Goal: Subscribe to service/newsletter

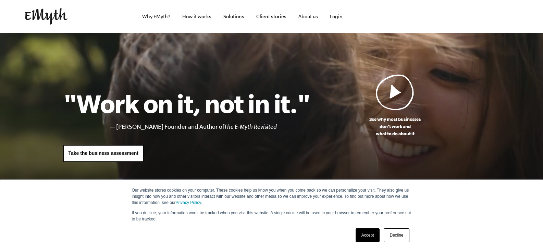
click at [400, 237] on link "Decline" at bounding box center [396, 235] width 25 height 14
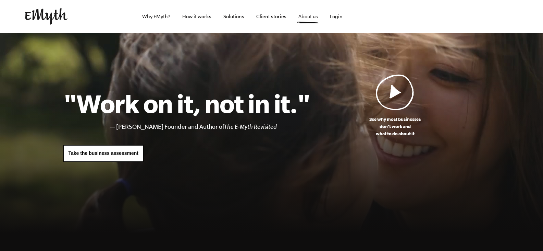
click at [305, 14] on link "About us" at bounding box center [308, 16] width 30 height 33
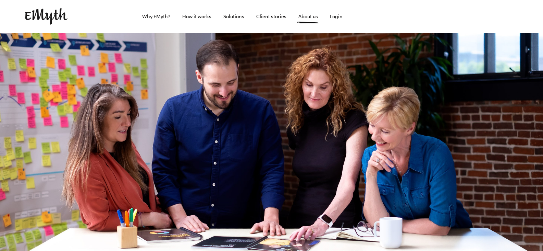
click at [40, 19] on img at bounding box center [46, 16] width 42 height 16
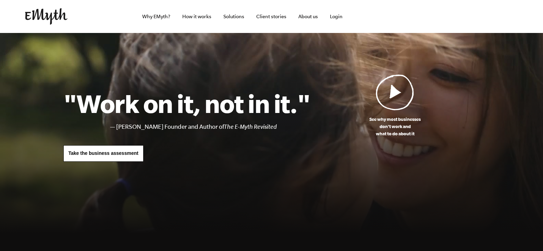
click at [98, 159] on link "Take the business assessment" at bounding box center [103, 153] width 80 height 16
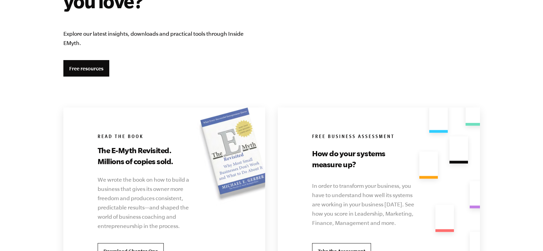
scroll to position [1268, 0]
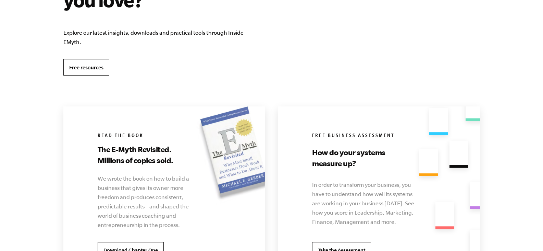
click at [95, 65] on link "Free resources" at bounding box center [86, 67] width 46 height 16
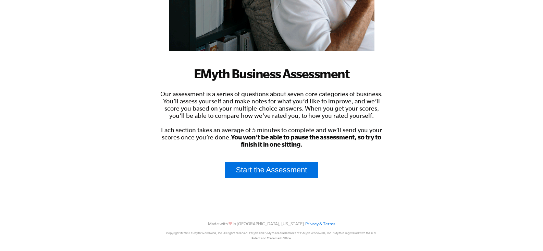
scroll to position [157, 0]
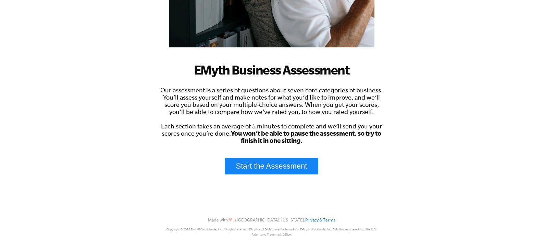
click at [261, 166] on link "Start the Assessment" at bounding box center [272, 166] width 94 height 16
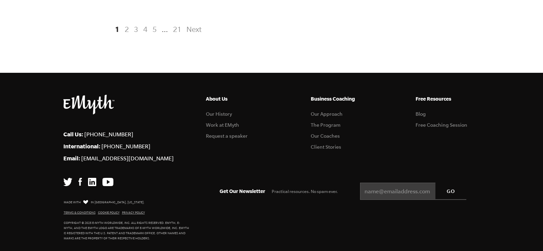
scroll to position [1562, 0]
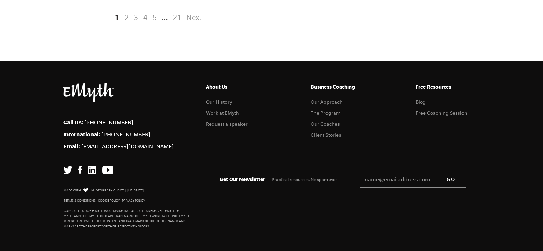
click at [376, 182] on input "Email *" at bounding box center [413, 178] width 106 height 17
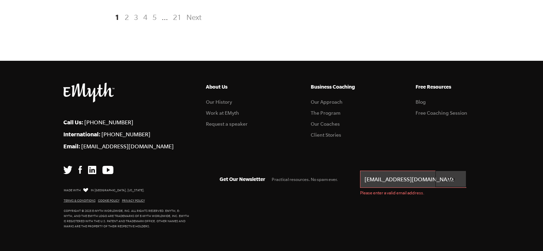
click at [449, 181] on input "GO" at bounding box center [451, 178] width 31 height 16
click at [425, 202] on footer "Call Us: [PHONE_NUMBER] International: [PHONE_NUMBER] Email: [EMAIL_ADDRESS][DO…" at bounding box center [271, 156] width 543 height 190
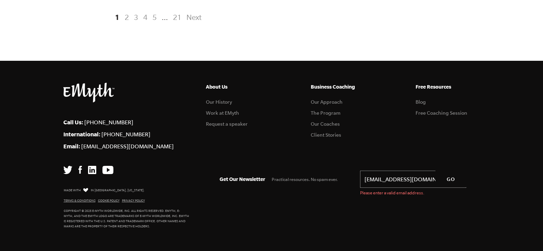
click at [412, 183] on input "[EMAIL_ADDRESS][DOMAIN_NAME]" at bounding box center [413, 178] width 106 height 17
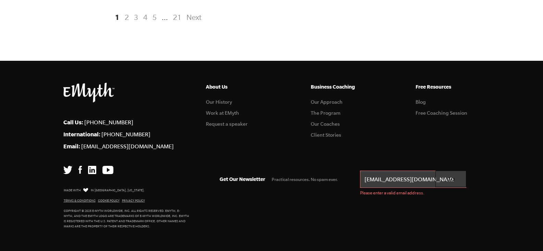
click at [454, 177] on input "GO" at bounding box center [451, 178] width 31 height 16
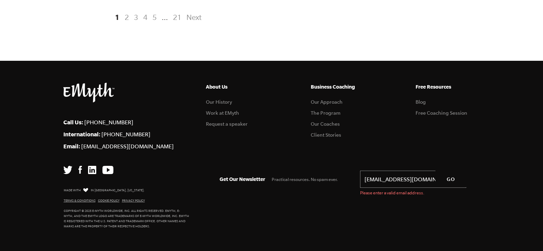
click at [375, 181] on input "[EMAIL_ADDRESS][DOMAIN_NAME]" at bounding box center [413, 178] width 106 height 17
drag, startPoint x: 406, startPoint y: 180, endPoint x: 318, endPoint y: 183, distance: 88.5
click at [318, 183] on div "Get Our Newsletter Practical resources. No spam ever. Email * [EMAIL_ADDRESS][D…" at bounding box center [343, 179] width 274 height 45
type input "[EMAIL_ADDRESS][DOMAIN_NAME]"
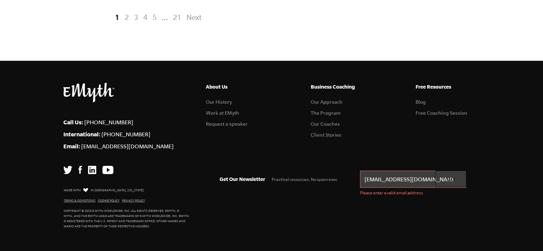
click at [450, 179] on input "GO" at bounding box center [451, 178] width 31 height 16
click at [448, 180] on input "GO" at bounding box center [451, 178] width 31 height 16
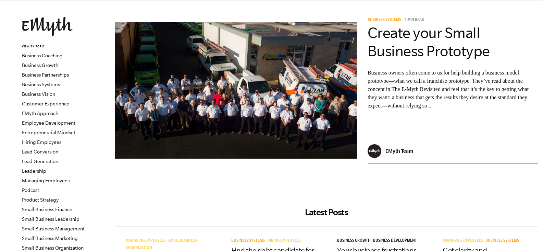
scroll to position [0, 0]
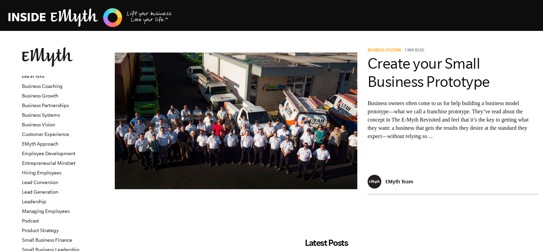
click at [87, 17] on img at bounding box center [90, 17] width 164 height 21
